Goal: Task Accomplishment & Management: Complete application form

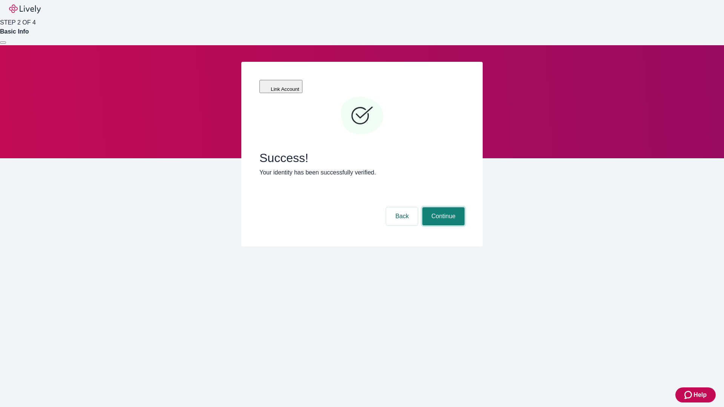
click at [442, 207] on button "Continue" at bounding box center [443, 216] width 42 height 18
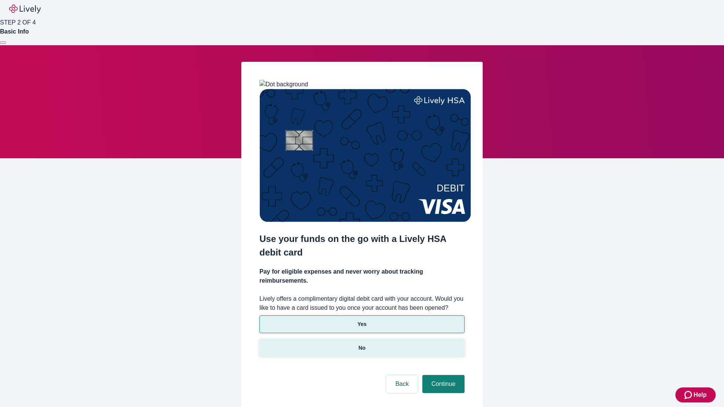
click at [362, 344] on p "No" at bounding box center [362, 348] width 7 height 8
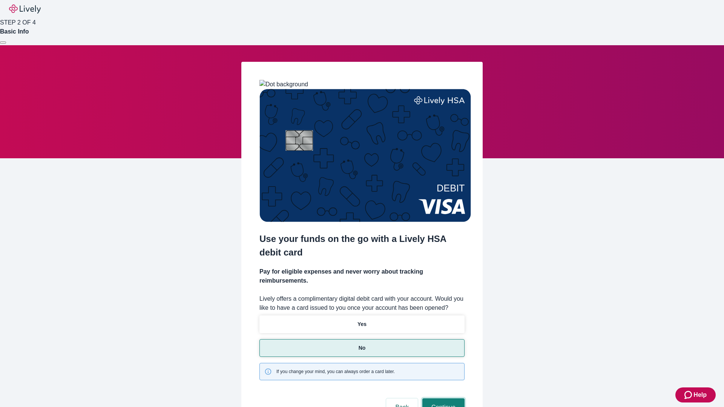
click at [442, 399] on button "Continue" at bounding box center [443, 408] width 42 height 18
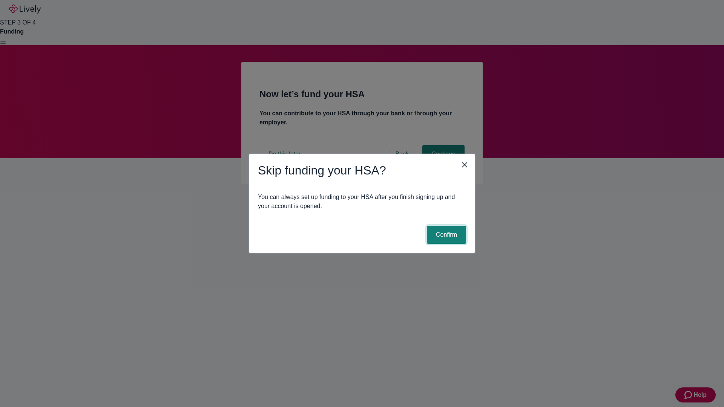
click at [445, 235] on button "Confirm" at bounding box center [446, 235] width 39 height 18
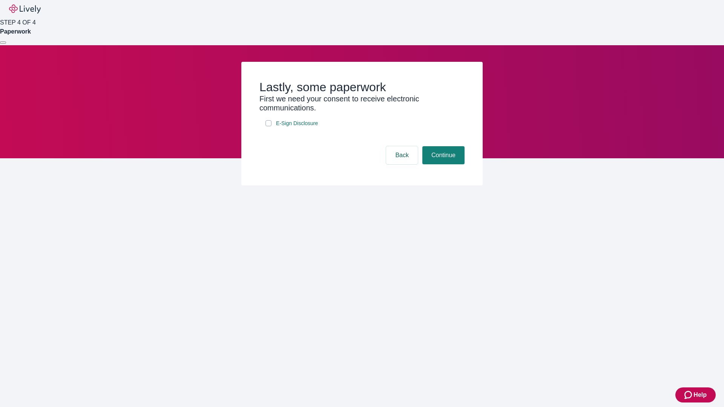
click at [269, 126] on input "E-Sign Disclosure" at bounding box center [269, 123] width 6 height 6
checkbox input "true"
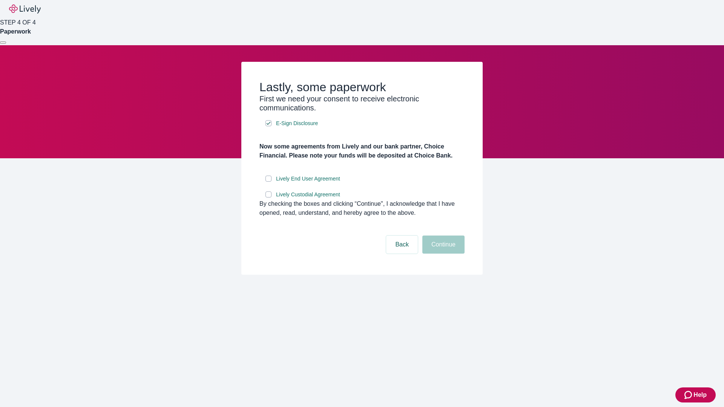
click at [269, 182] on input "Lively End User Agreement" at bounding box center [269, 179] width 6 height 6
checkbox input "true"
click at [269, 198] on input "Lively Custodial Agreement" at bounding box center [269, 195] width 6 height 6
checkbox input "true"
click at [442, 254] on button "Continue" at bounding box center [443, 245] width 42 height 18
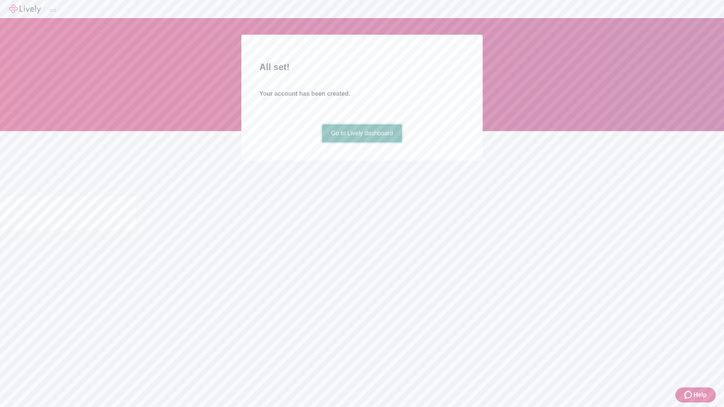
click at [362, 143] on link "Go to Lively dashboard" at bounding box center [362, 133] width 80 height 18
